Goal: Find contact information: Find contact information

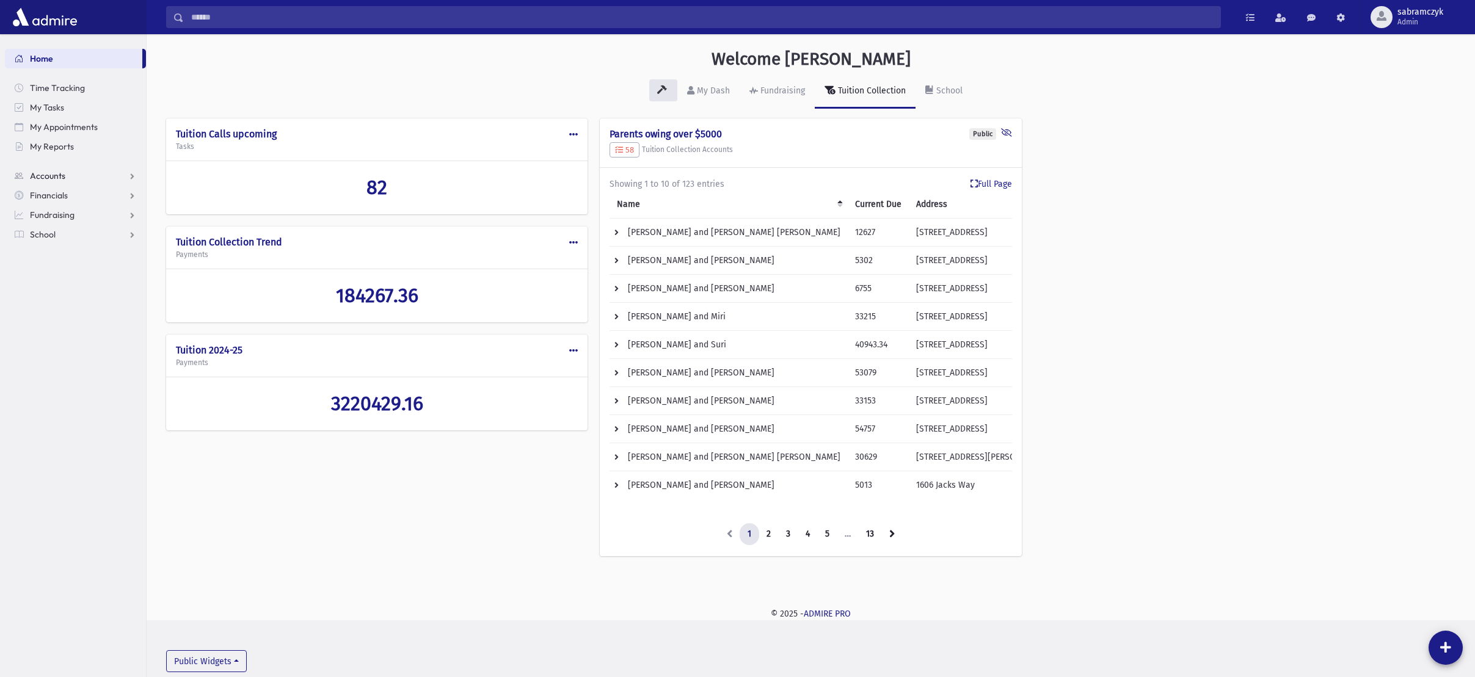
click at [37, 176] on span "Accounts" at bounding box center [47, 175] width 35 height 11
click at [42, 193] on span "Account List" at bounding box center [60, 195] width 47 height 11
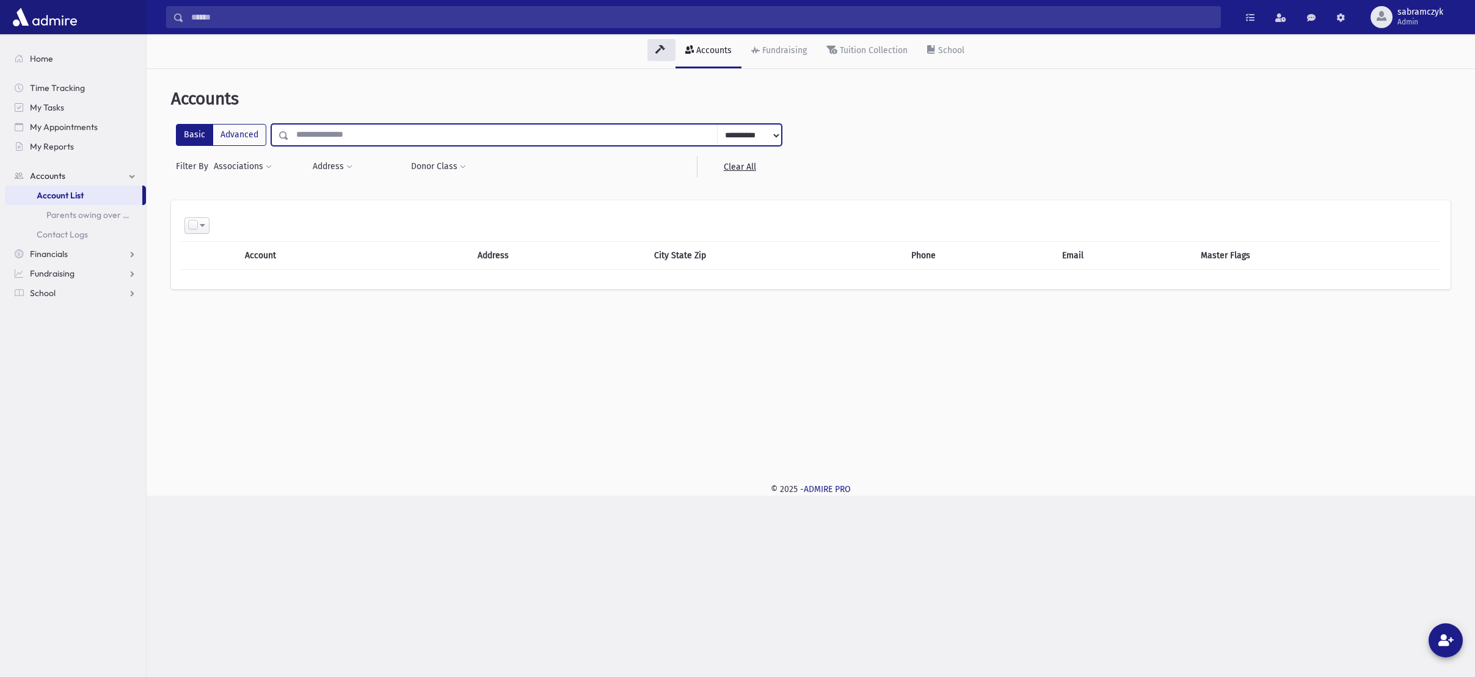
click at [332, 133] on input "text" at bounding box center [503, 135] width 429 height 22
type input "*****"
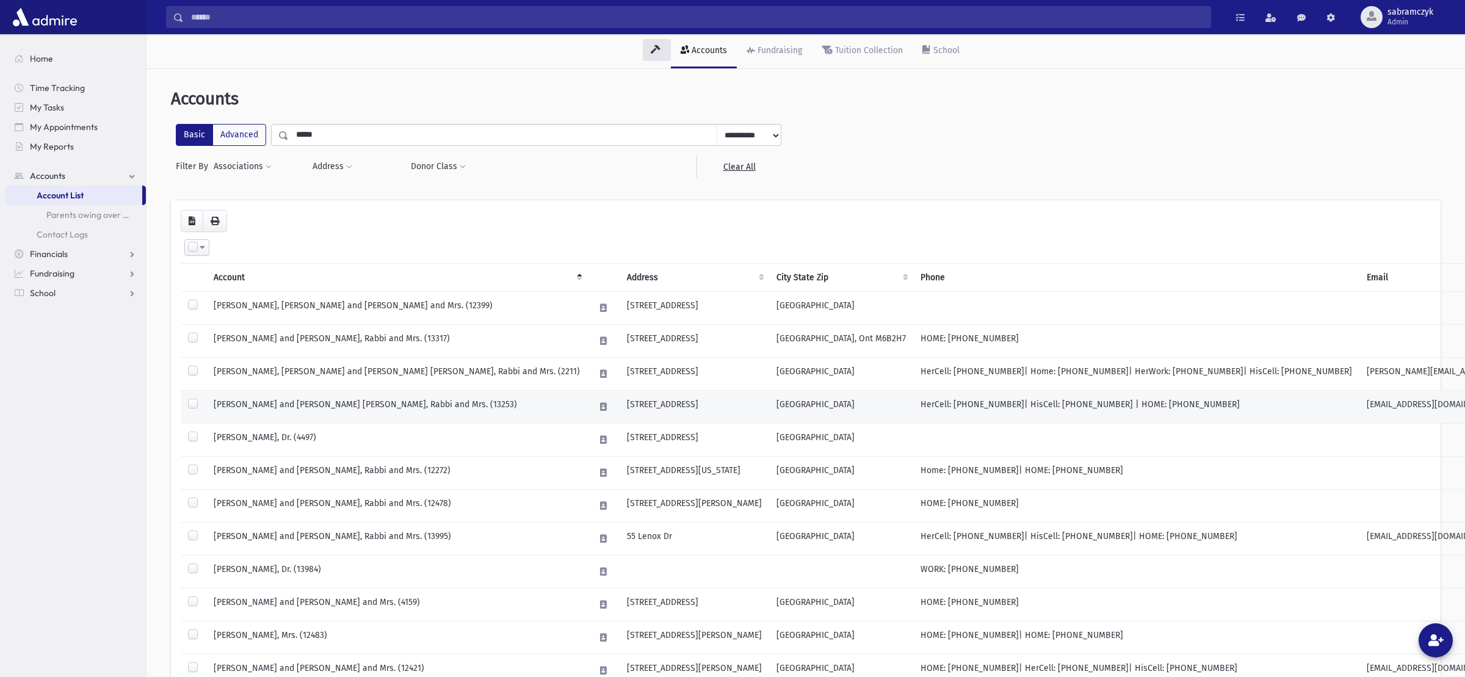
click at [334, 404] on td "ADLER, Hillel and Leah Mindy, Rabbi and Mrs. (13253)" at bounding box center [396, 407] width 381 height 33
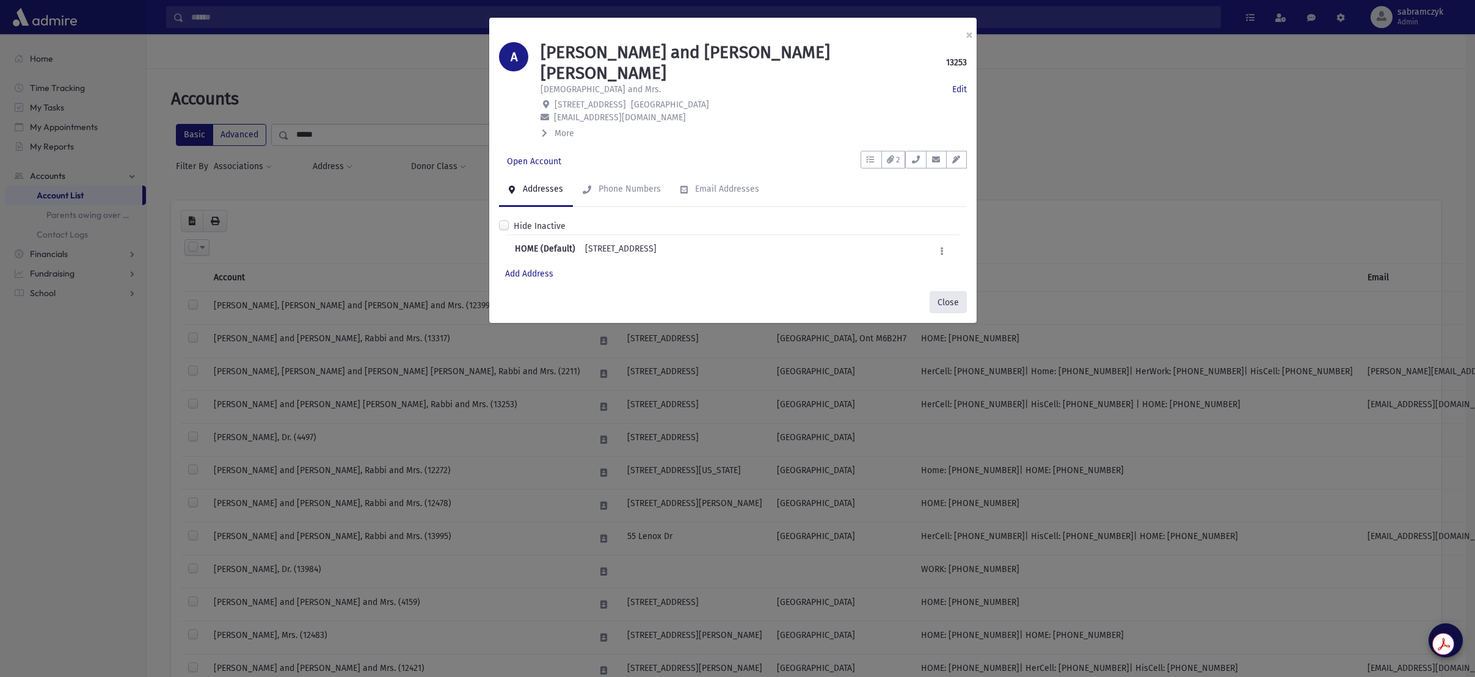
click at [944, 291] on button "Close" at bounding box center [947, 302] width 37 height 22
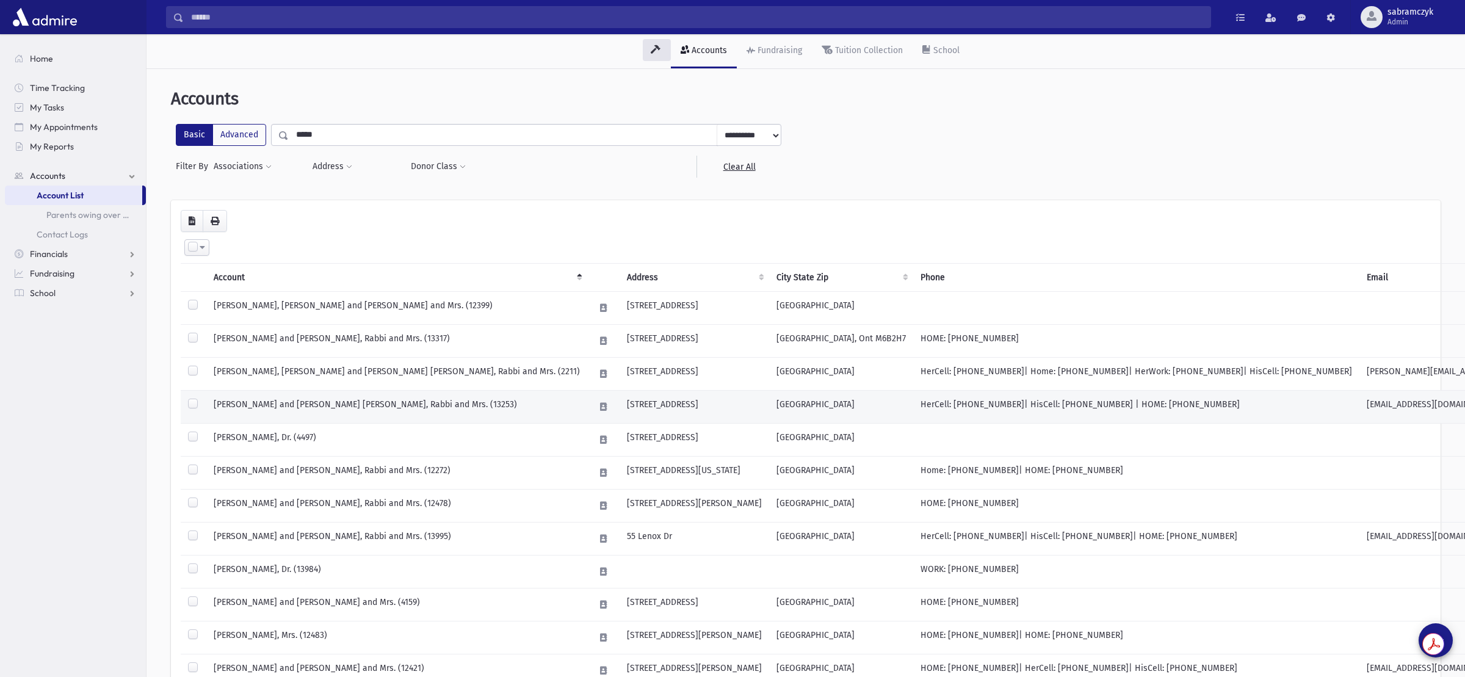
drag, startPoint x: 898, startPoint y: 405, endPoint x: 1136, endPoint y: 397, distance: 238.9
click at [1136, 397] on td "HerCell: (347) 666-9703 | HisCell: (347) 666-7549 | HOME: (347) 666-9703" at bounding box center [1136, 407] width 446 height 33
drag, startPoint x: 942, startPoint y: 402, endPoint x: 888, endPoint y: 410, distance: 54.2
click at [913, 410] on td "HerCell: (347) 666-9703 | HisCell: (347) 666-7549 | HOME: (347) 666-9703" at bounding box center [1136, 407] width 446 height 33
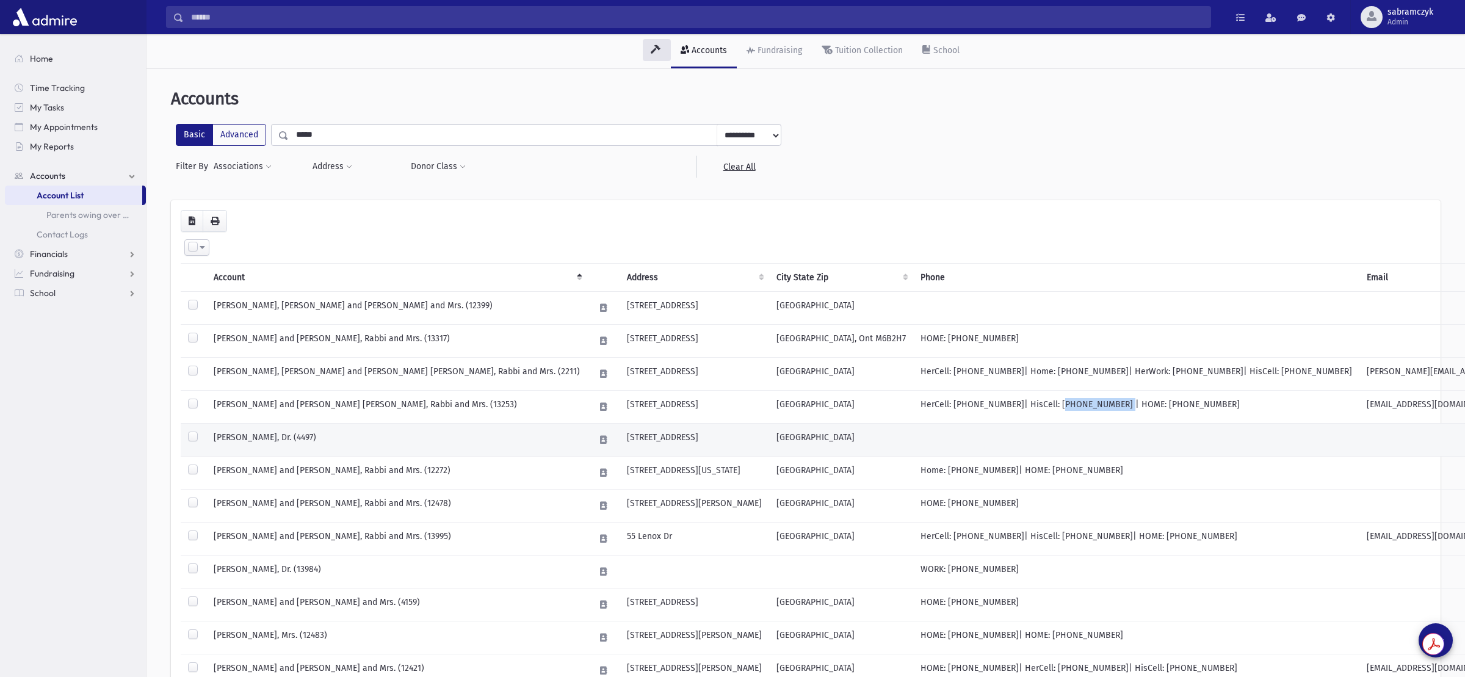
copy td "(347) 666-7549"
